Goal: Submit feedback/report problem

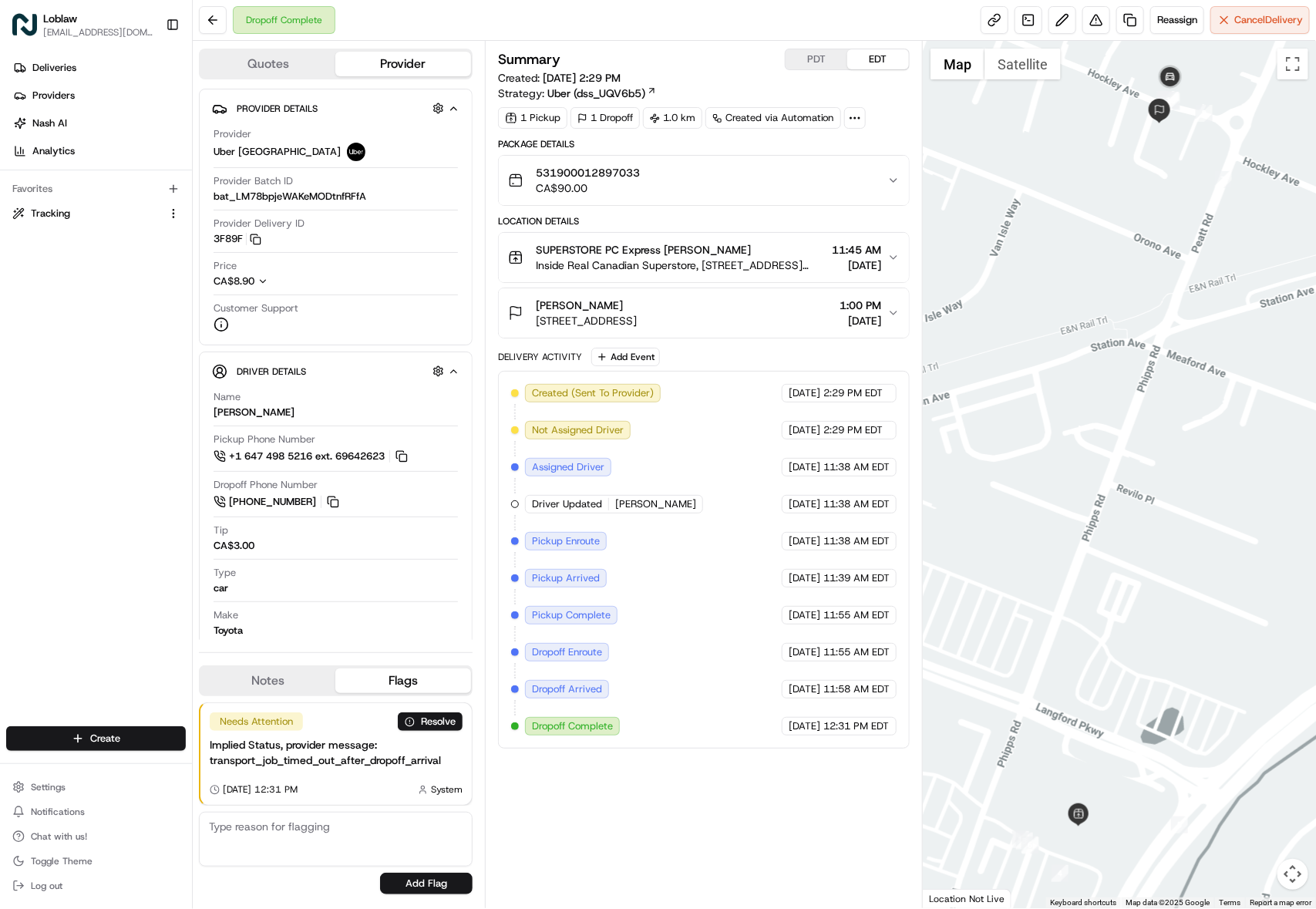
click at [923, 867] on div "Summary PDT EDT Created: Aug 22 2025 2:29 PM Strategy: Uber (dss_UQV6b5) 1 Pick…" at bounding box center [704, 474] width 438 height 868
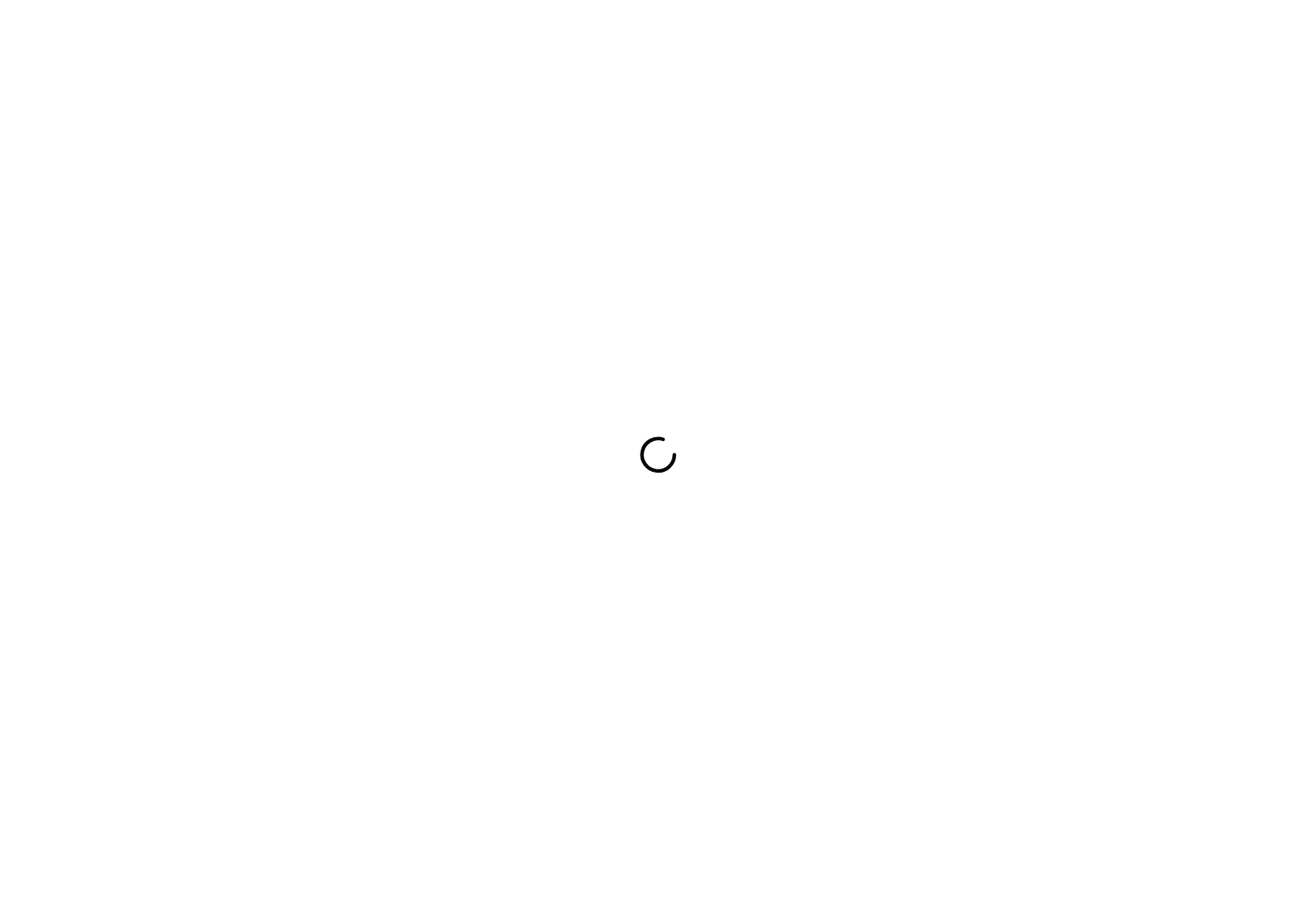
click at [1128, 412] on div at bounding box center [658, 454] width 1316 height 909
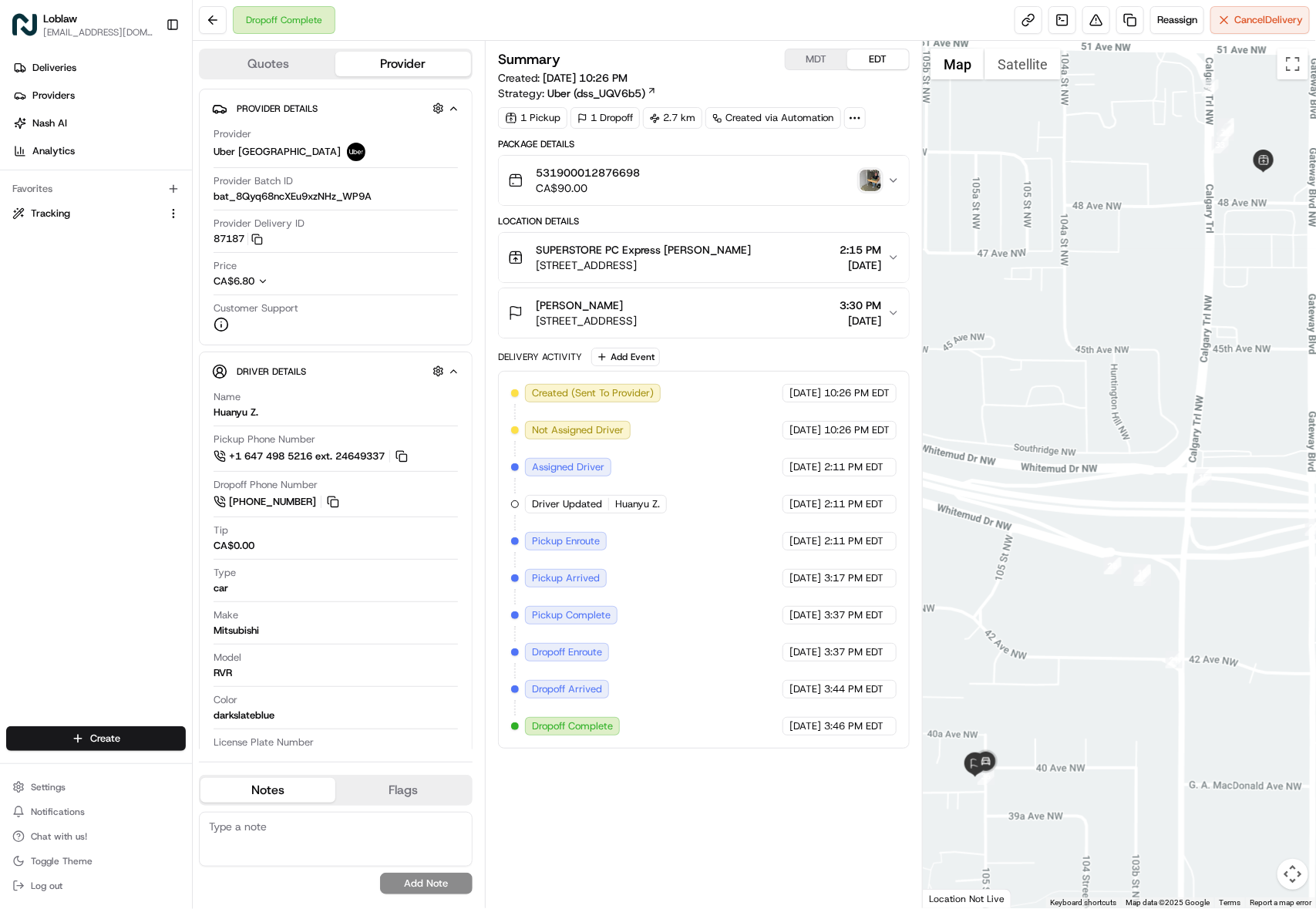
click at [1159, 261] on div at bounding box center [1120, 474] width 393 height 868
click at [1082, 28] on button at bounding box center [1096, 19] width 28 height 28
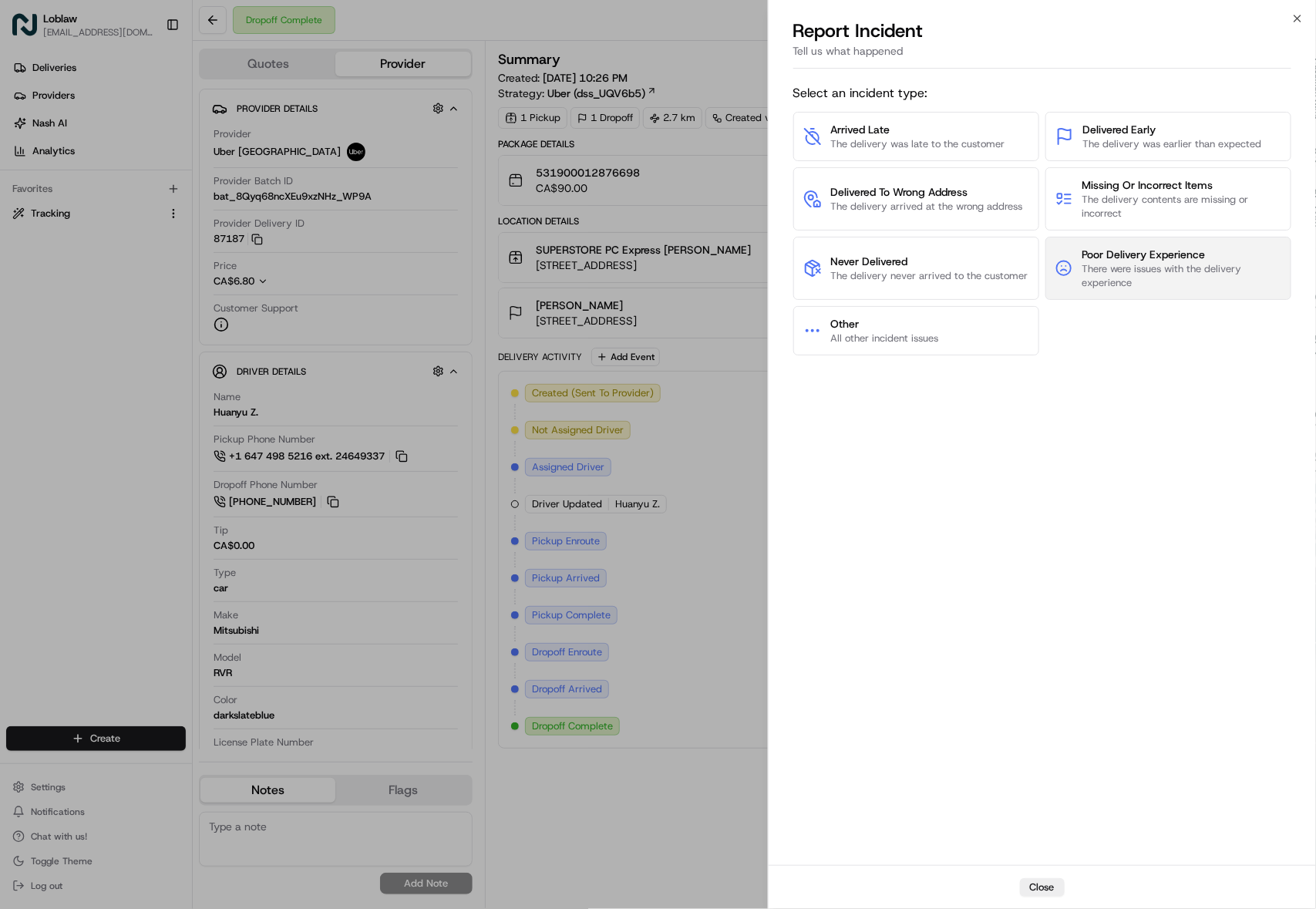
click at [1101, 300] on button "Poor Delivery Experience There were issues with the delivery experience" at bounding box center [1168, 269] width 245 height 64
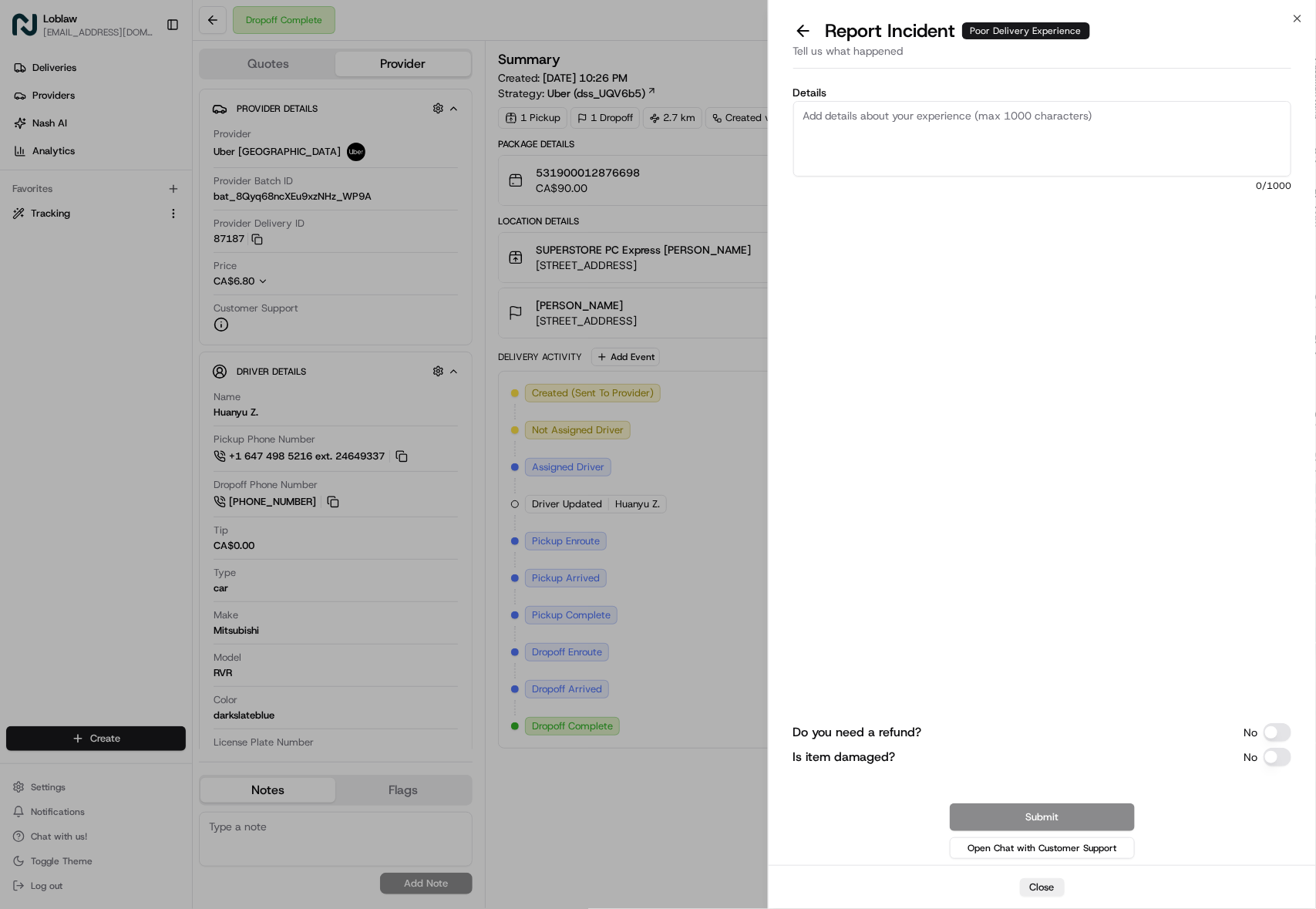
click at [902, 165] on textarea "Details" at bounding box center [1042, 139] width 498 height 75
paste textarea "Block driver, even my loader told me that driver taking receipt and he like loo…"
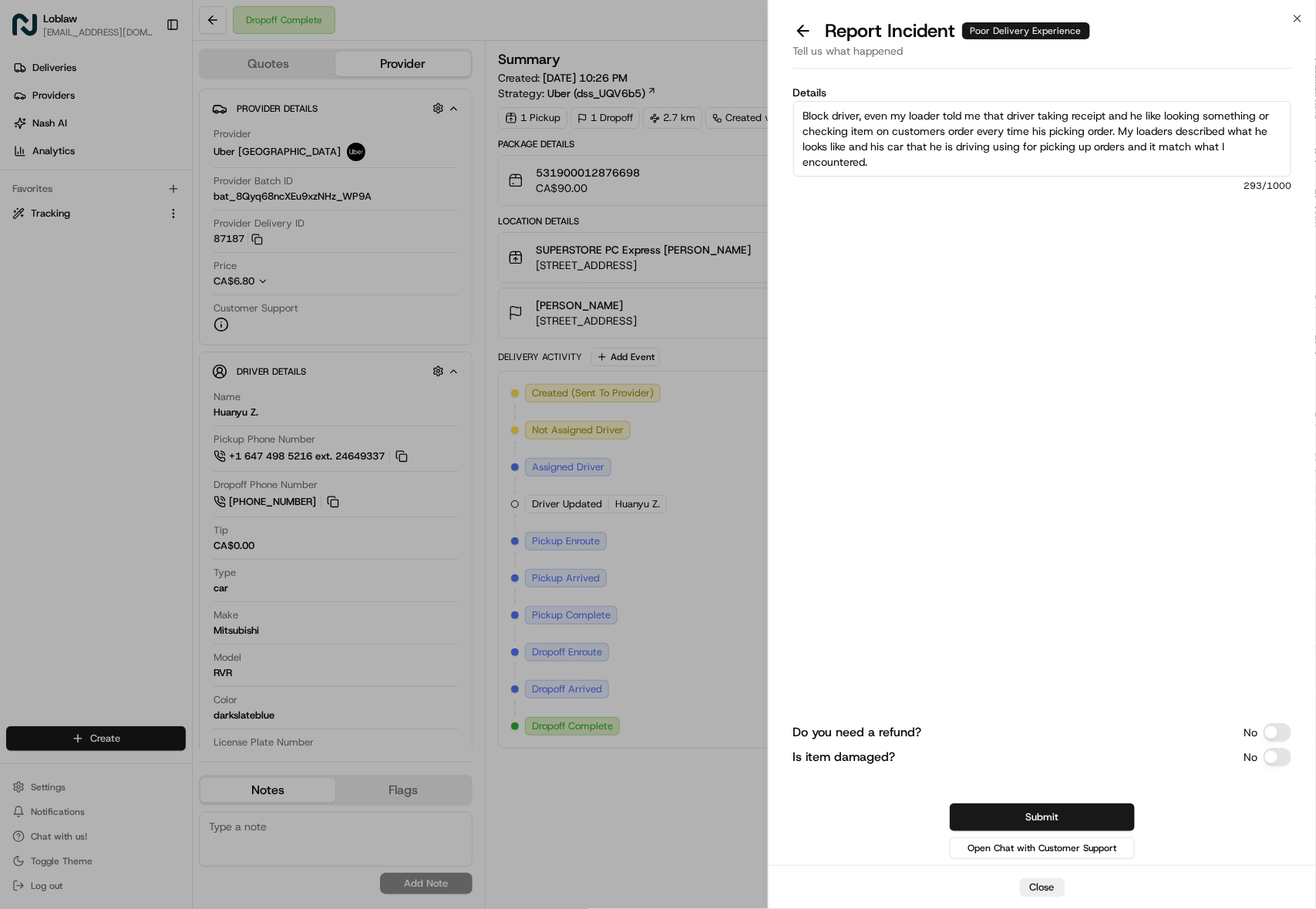
scroll to position [31, 0]
type textarea "Block driver, even my loader told me that driver taking receipt and he like loo…"
click at [1083, 803] on button "Submit" at bounding box center [1043, 817] width 185 height 28
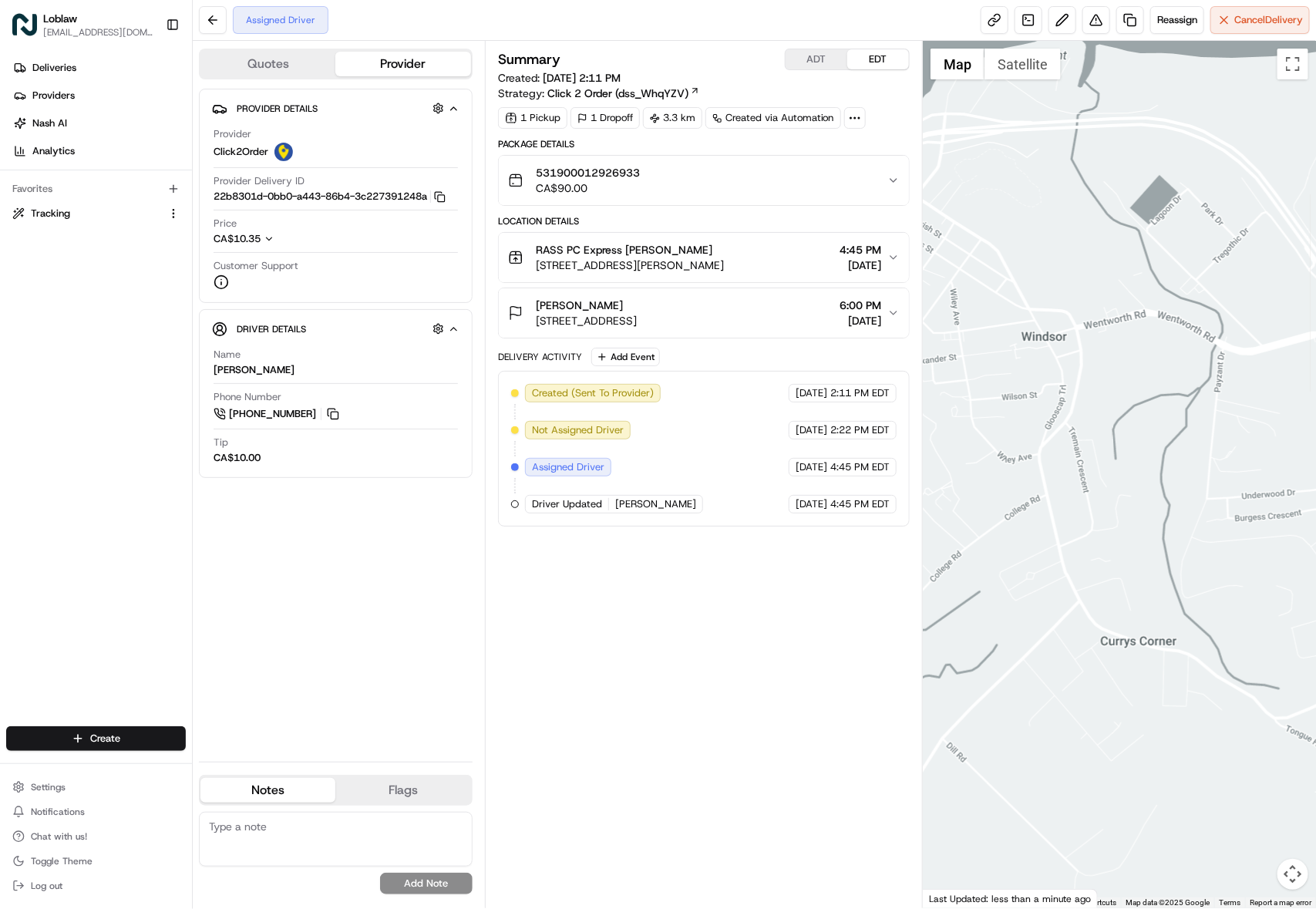
click at [65, 594] on div "Deliveries Providers [PERSON_NAME] Analytics Favorites Tracking" at bounding box center [95, 392] width 192 height 687
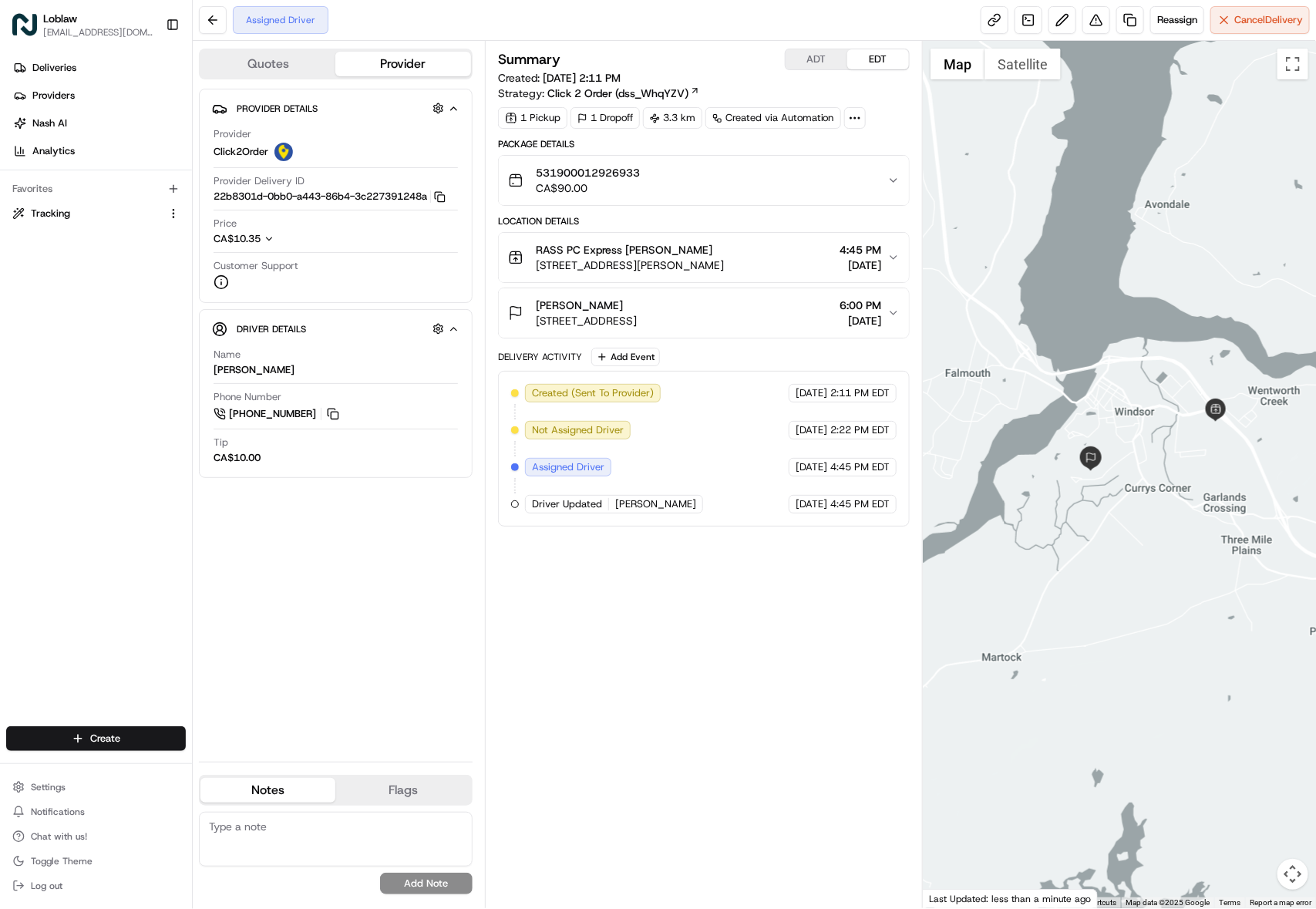
drag, startPoint x: 1061, startPoint y: 590, endPoint x: 1151, endPoint y: 508, distance: 121.8
click at [1151, 508] on div at bounding box center [1120, 474] width 393 height 868
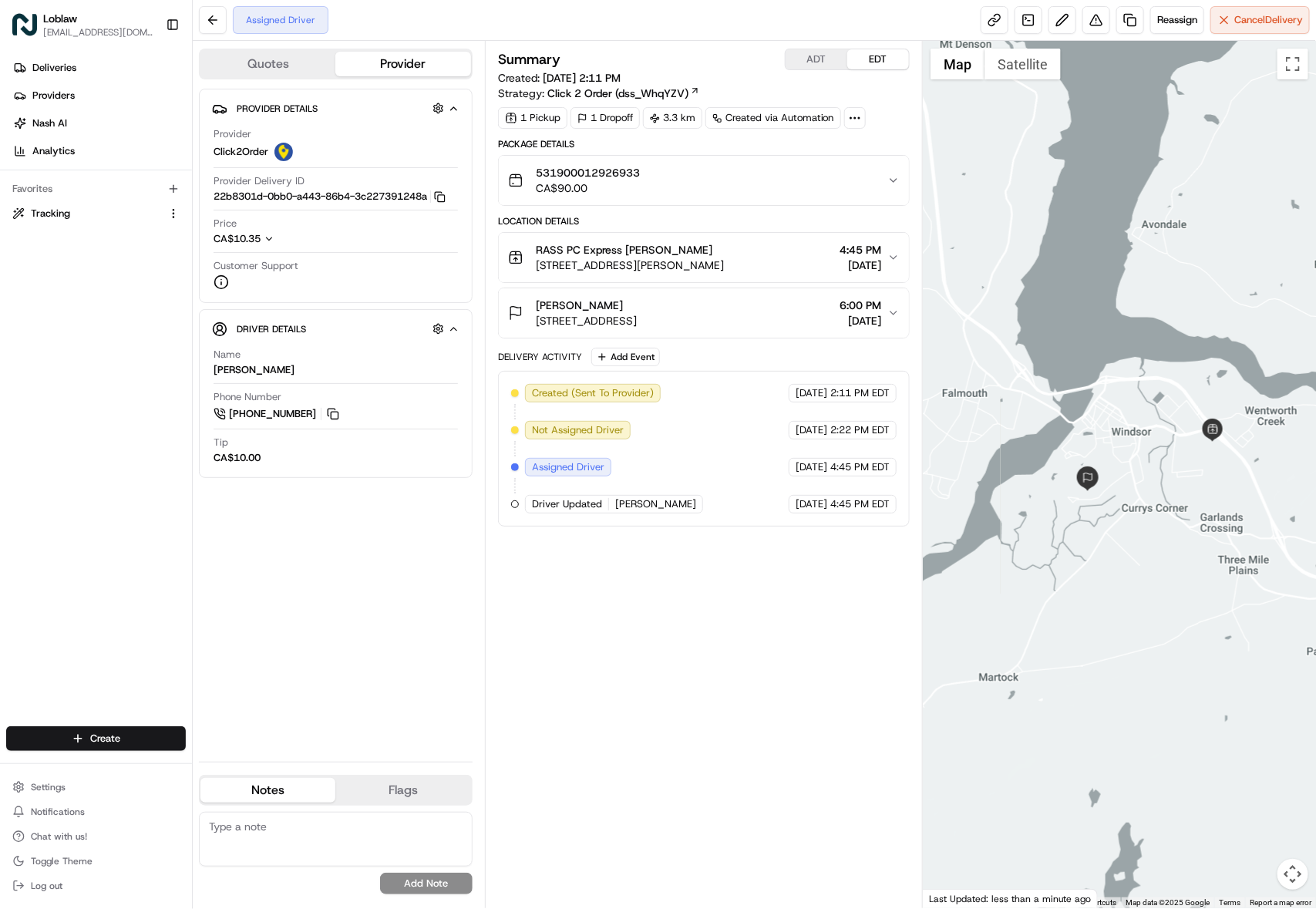
drag, startPoint x: 1134, startPoint y: 541, endPoint x: 1125, endPoint y: 568, distance: 28.5
click at [1125, 568] on div at bounding box center [1120, 474] width 393 height 868
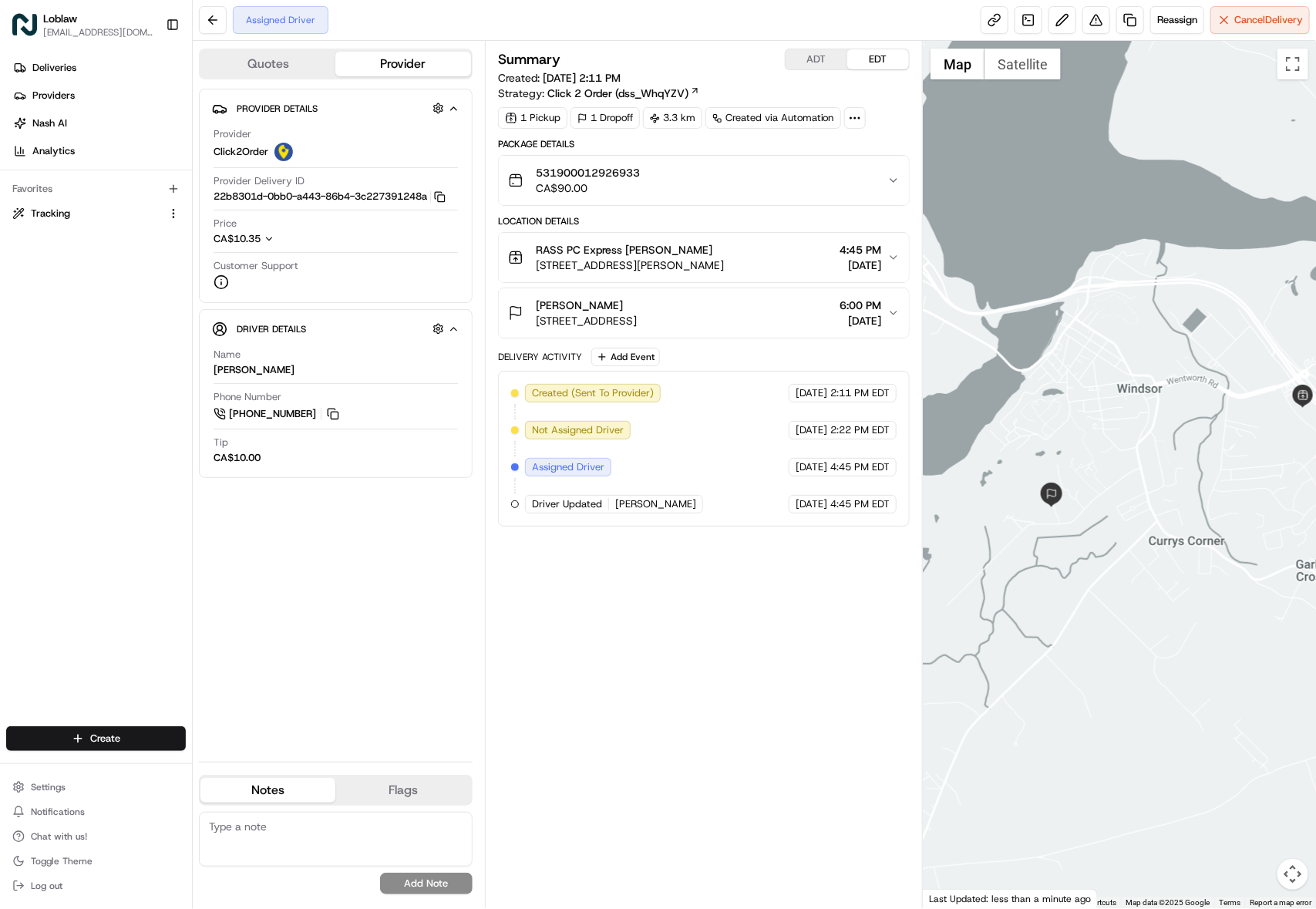
click at [798, 513] on div "Created (Sent To Provider) Click2Order [DATE] 2:11 PM EDT Not Assigned Driver C…" at bounding box center [704, 449] width 385 height 130
drag, startPoint x: 622, startPoint y: 725, endPoint x: 571, endPoint y: 724, distance: 51.0
click at [571, 513] on div "Driver Updated [PERSON_NAME]" at bounding box center [613, 504] width 178 height 18
copy span "[PERSON_NAME]"
